Goal: Navigation & Orientation: Find specific page/section

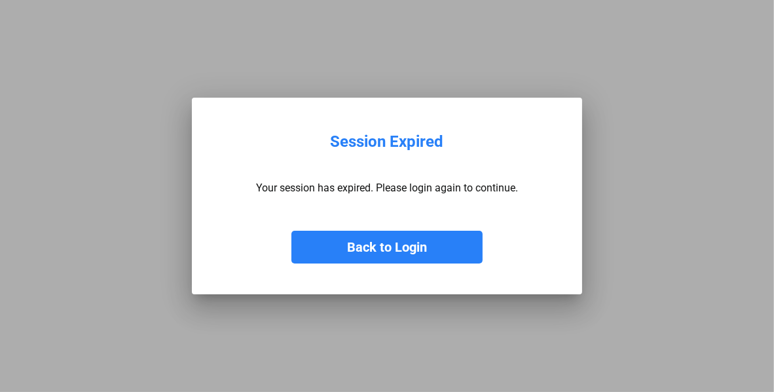
drag, startPoint x: 450, startPoint y: 255, endPoint x: 482, endPoint y: 251, distance: 32.3
click at [450, 255] on button "Back to Login" at bounding box center [386, 247] width 191 height 33
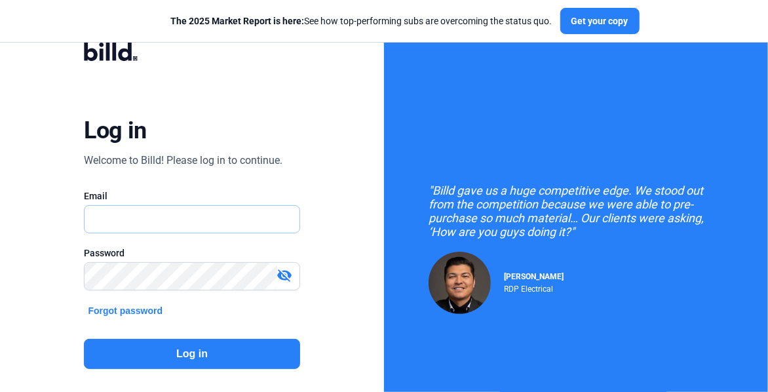
type input "[EMAIL_ADDRESS][DOMAIN_NAME]"
click at [284, 348] on button "Log in" at bounding box center [191, 354] width 215 height 30
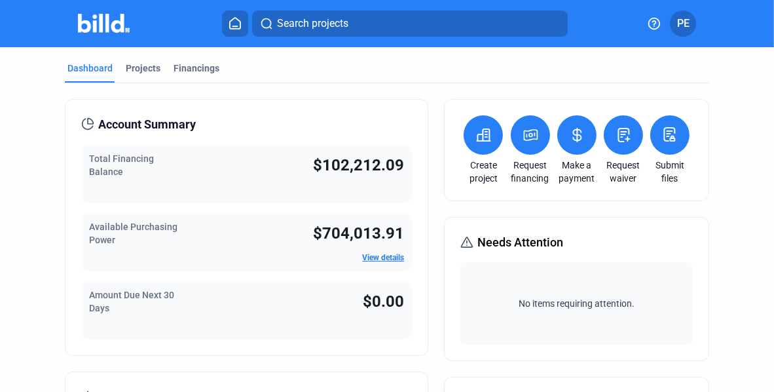
click at [383, 259] on link "View details" at bounding box center [383, 257] width 42 height 9
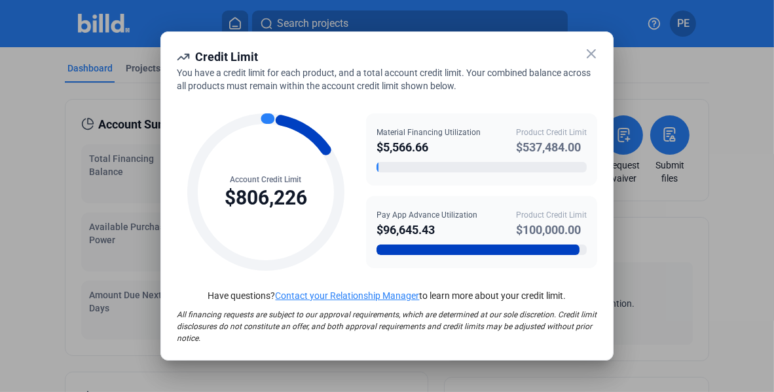
click at [589, 56] on icon at bounding box center [591, 54] width 8 height 8
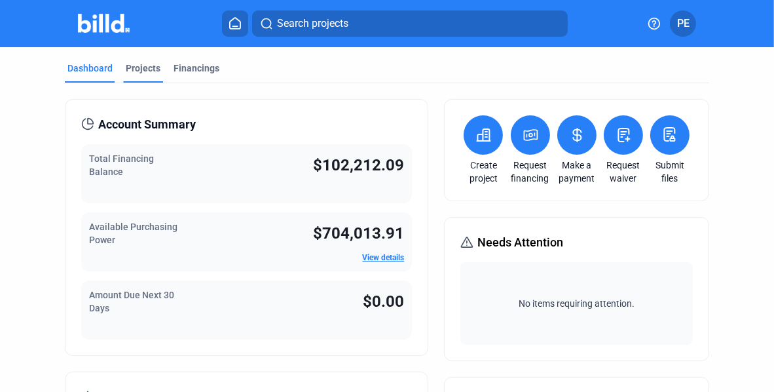
click at [147, 66] on div "Projects" at bounding box center [143, 68] width 35 height 13
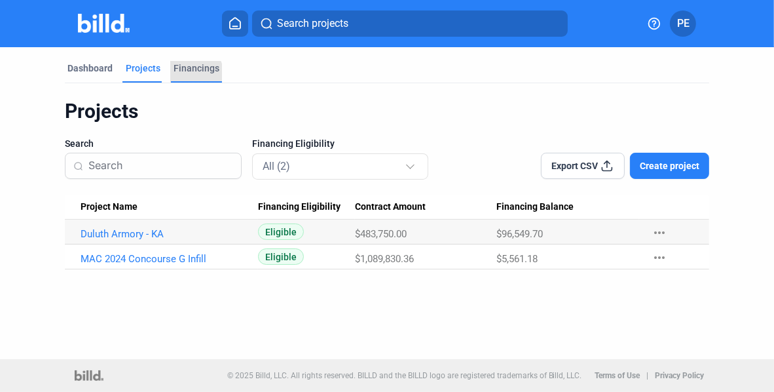
click at [188, 75] on div "Financings" at bounding box center [196, 72] width 51 height 21
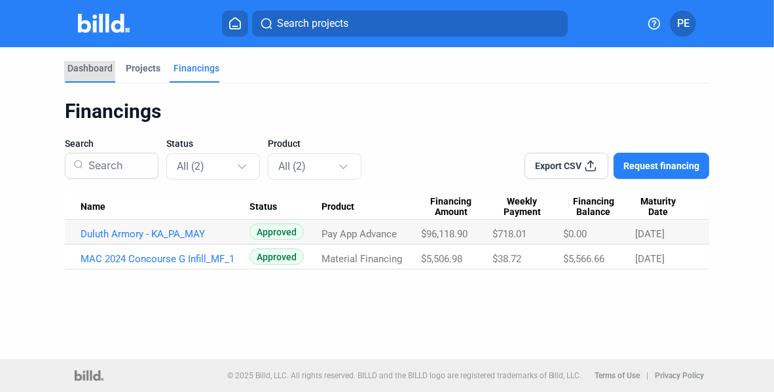
click at [102, 67] on div "Dashboard" at bounding box center [89, 68] width 45 height 13
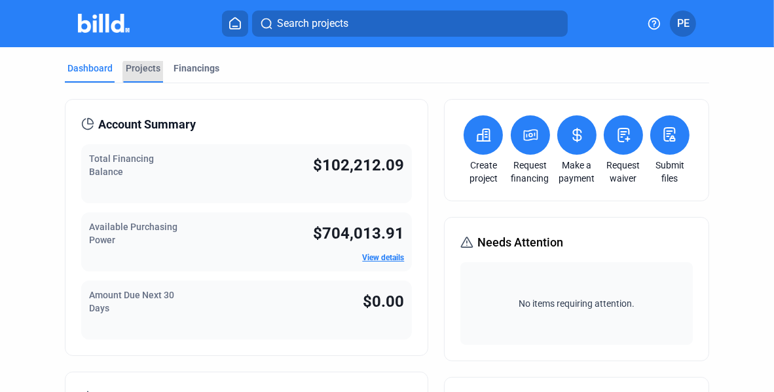
click at [147, 73] on div "Projects" at bounding box center [143, 68] width 35 height 13
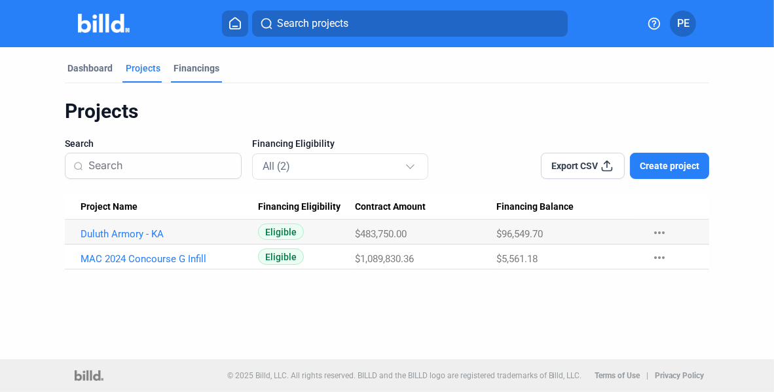
click at [189, 73] on div "Financings" at bounding box center [197, 68] width 46 height 13
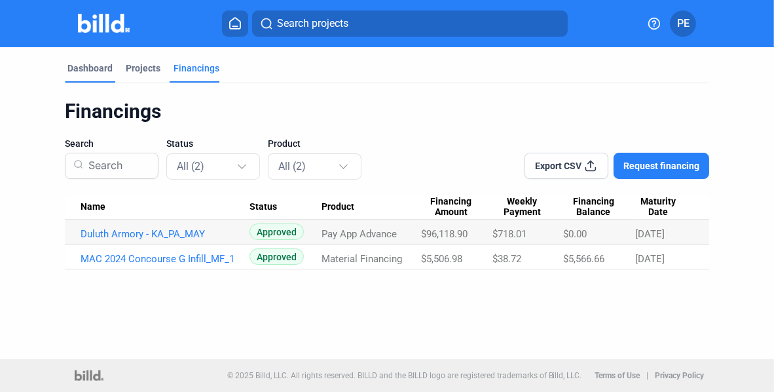
click at [88, 64] on div "Dashboard" at bounding box center [89, 68] width 45 height 13
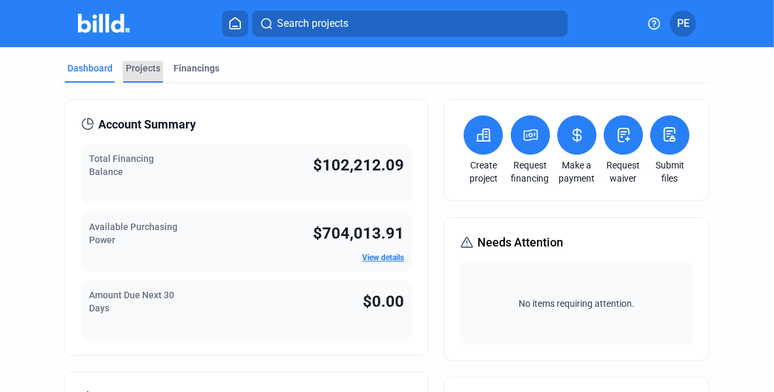
click at [136, 70] on div "Projects" at bounding box center [143, 68] width 35 height 13
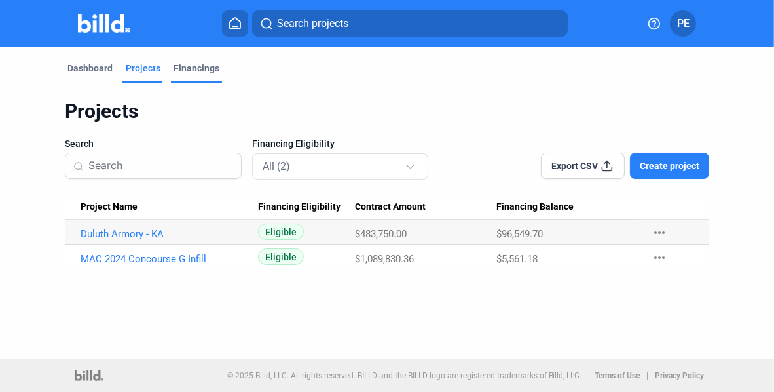
click at [186, 71] on div "Financings" at bounding box center [197, 68] width 46 height 13
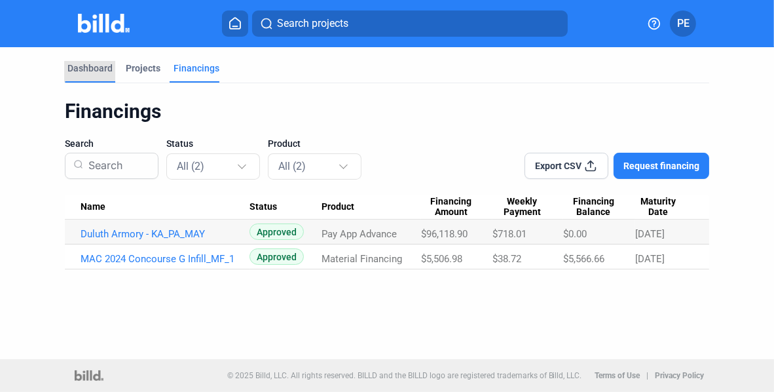
click at [99, 71] on div "Dashboard" at bounding box center [89, 68] width 45 height 13
